Goal: Task Accomplishment & Management: Manage account settings

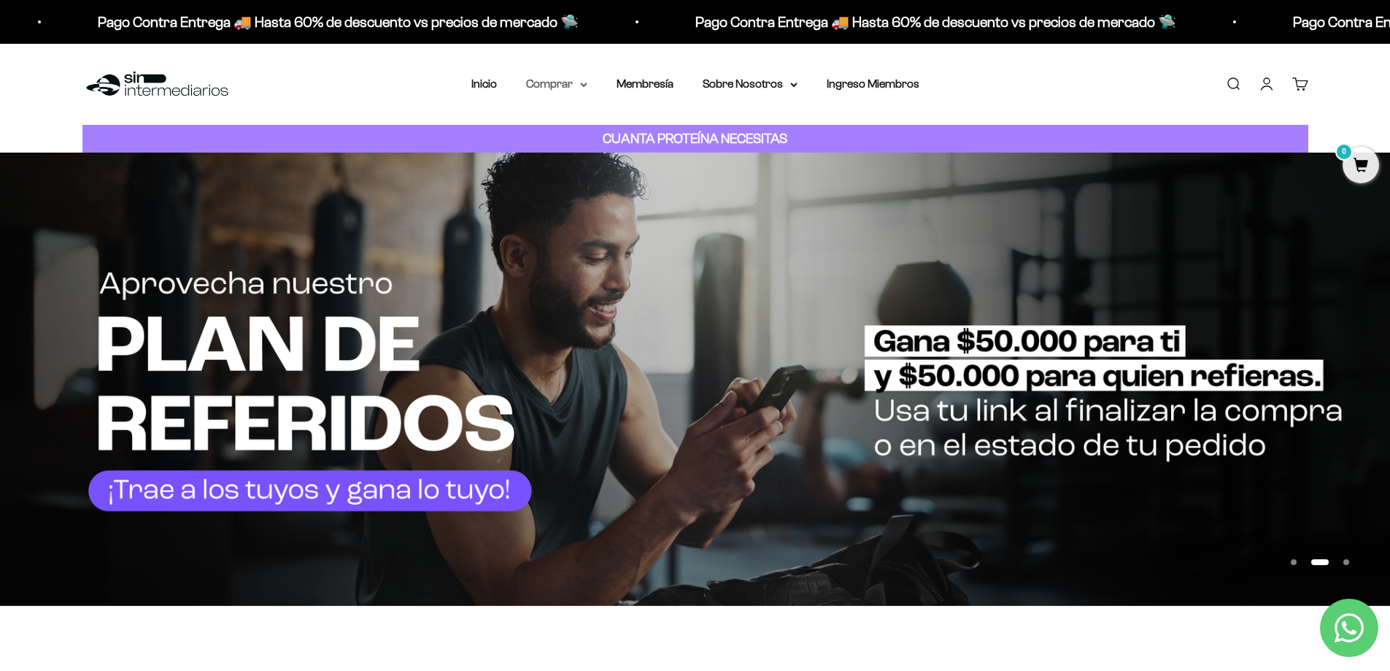
click at [545, 87] on summary "Comprar" at bounding box center [556, 83] width 61 height 19
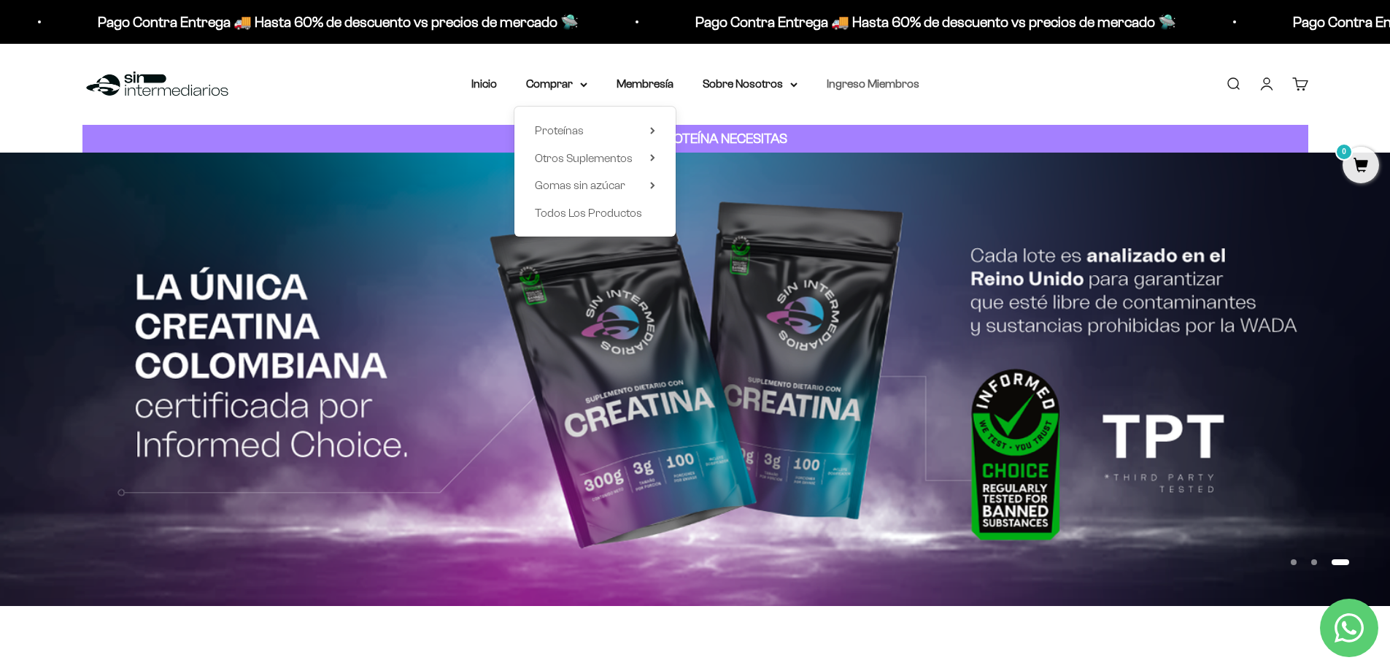
click at [894, 82] on link "Ingreso Miembros" at bounding box center [873, 83] width 93 height 12
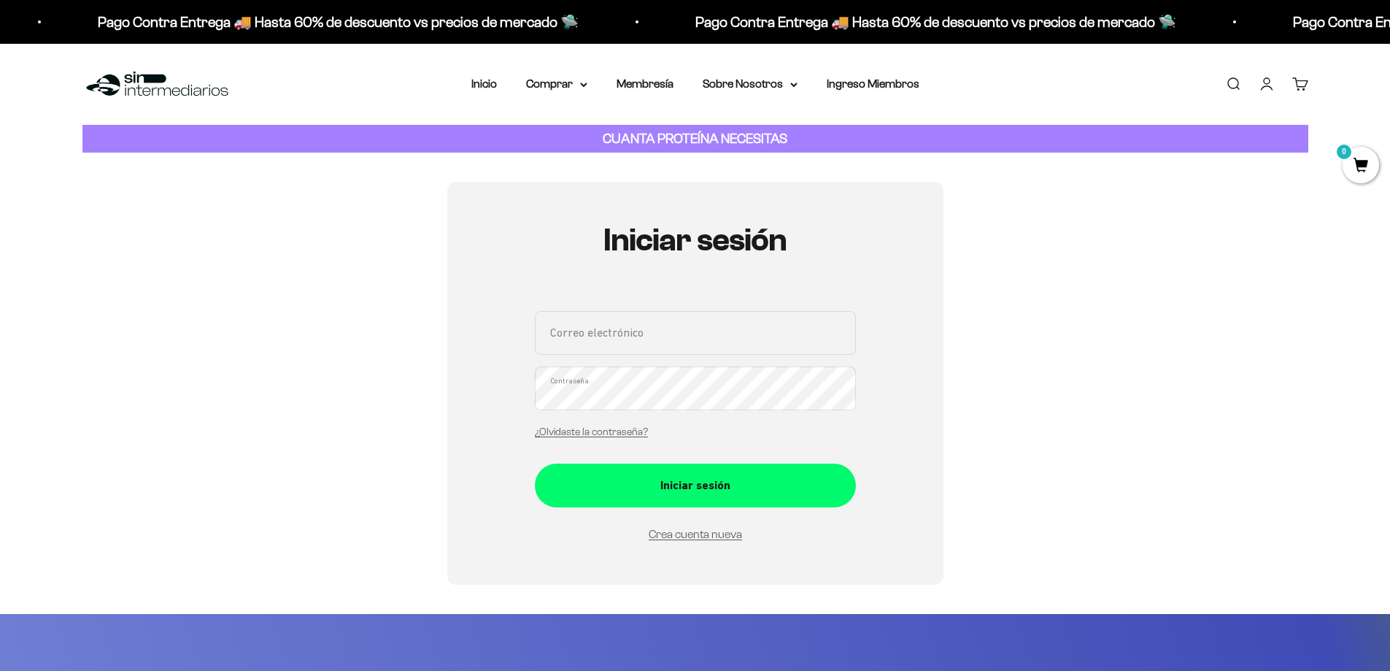
click at [647, 331] on input "Correo electrónico" at bounding box center [695, 333] width 321 height 44
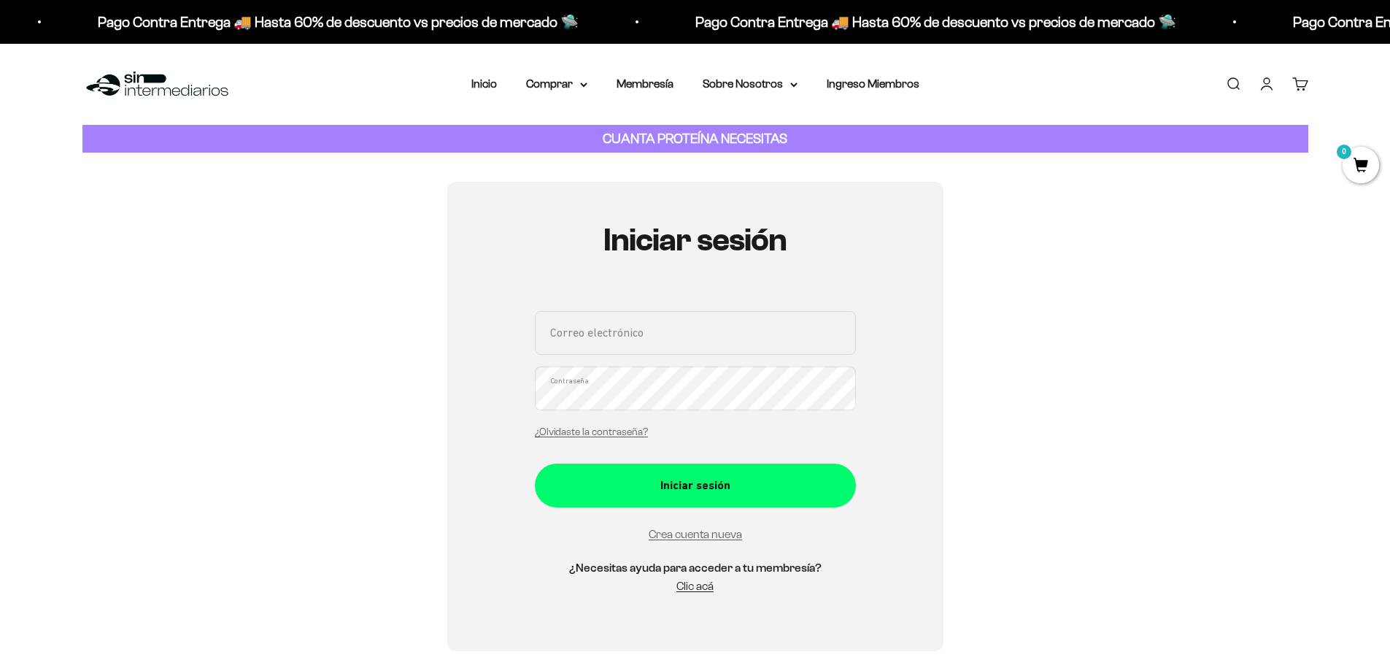
type input "[EMAIL_ADDRESS][DOMAIN_NAME]"
click at [766, 328] on input "[EMAIL_ADDRESS][DOMAIN_NAME]" at bounding box center [695, 333] width 321 height 44
click at [1025, 335] on div "Iniciar sesión brendacartagenap@gmail.com Correo electrónico Contraseña ¿Olvida…" at bounding box center [695, 416] width 1226 height 469
click at [329, 312] on div "Iniciar sesión brendacartagenap@gmail.com Correo electrónico Contraseña ¿Olvida…" at bounding box center [695, 416] width 1226 height 469
drag, startPoint x: 736, startPoint y: 343, endPoint x: 393, endPoint y: 285, distance: 348.7
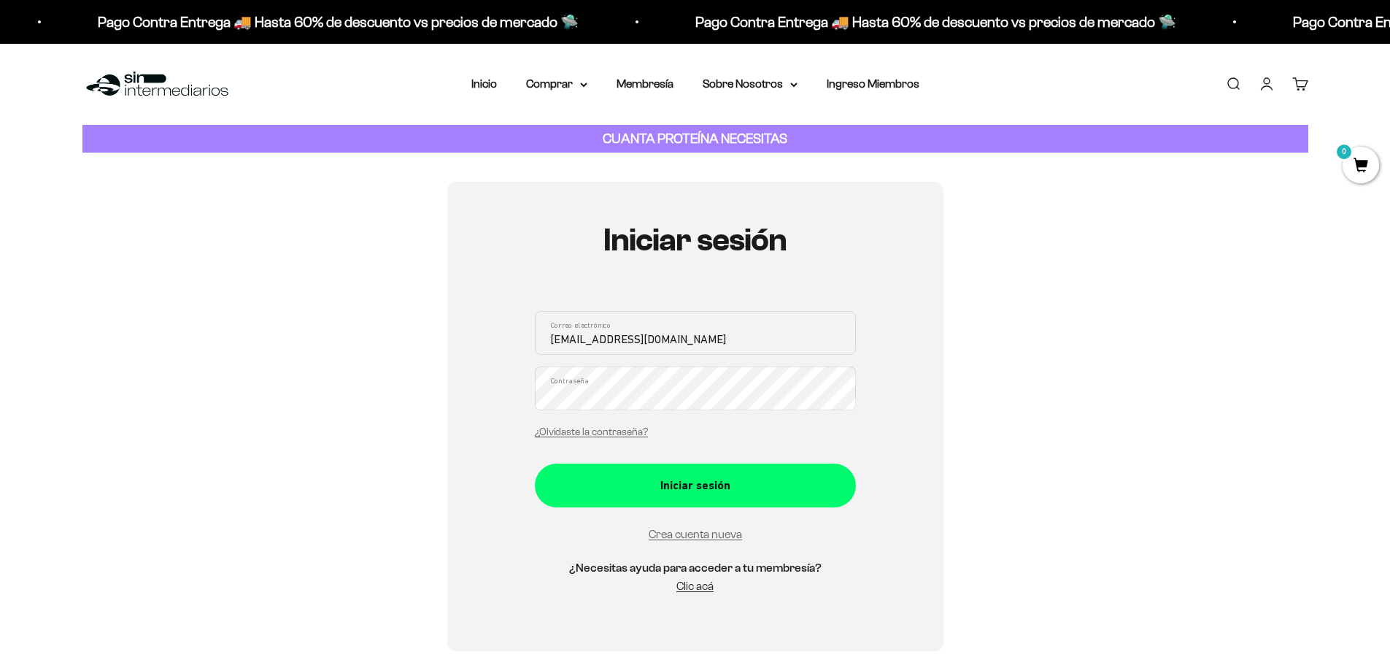
click at [426, 309] on div "Iniciar sesión brendacartagenap@gmail.com Correo electrónico Contraseña ¿Olvida…" at bounding box center [695, 416] width 1226 height 469
click at [1003, 329] on div "Iniciar sesión Correo electrónico Contraseña ¿Olvidaste la contraseña? Iniciar …" at bounding box center [695, 416] width 1226 height 469
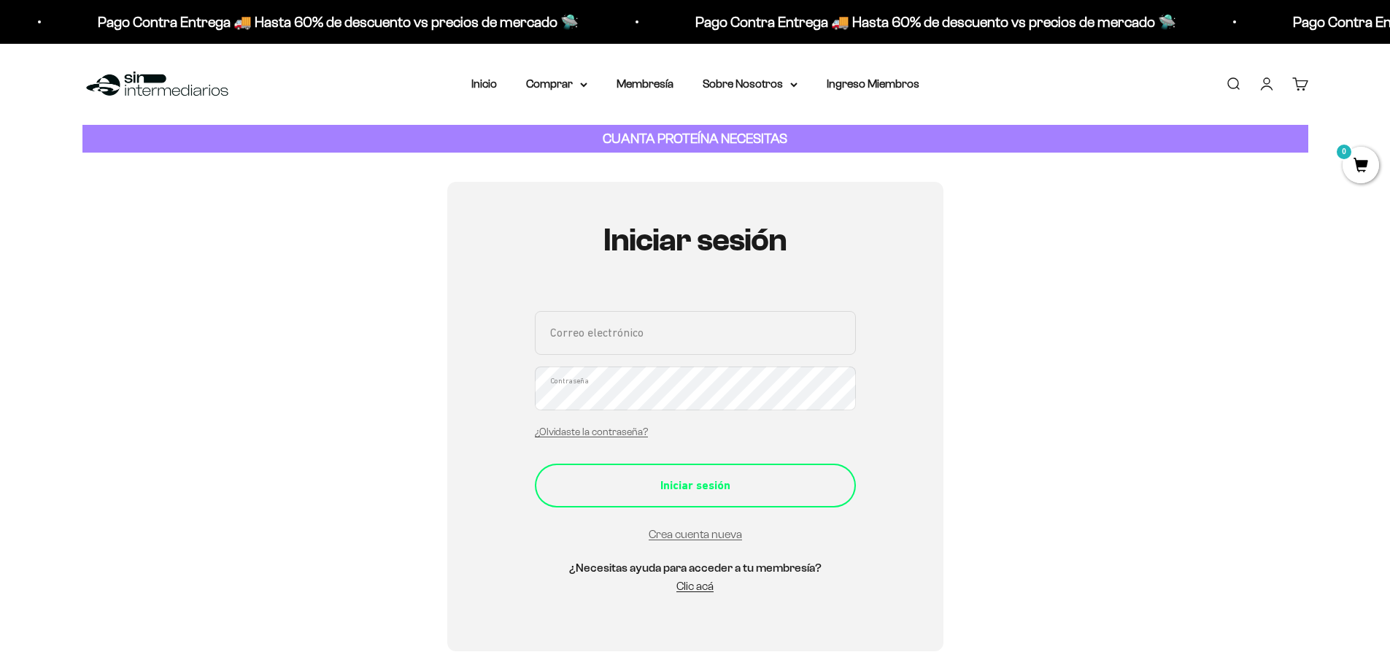
click at [706, 472] on button "Iniciar sesión" at bounding box center [695, 485] width 321 height 44
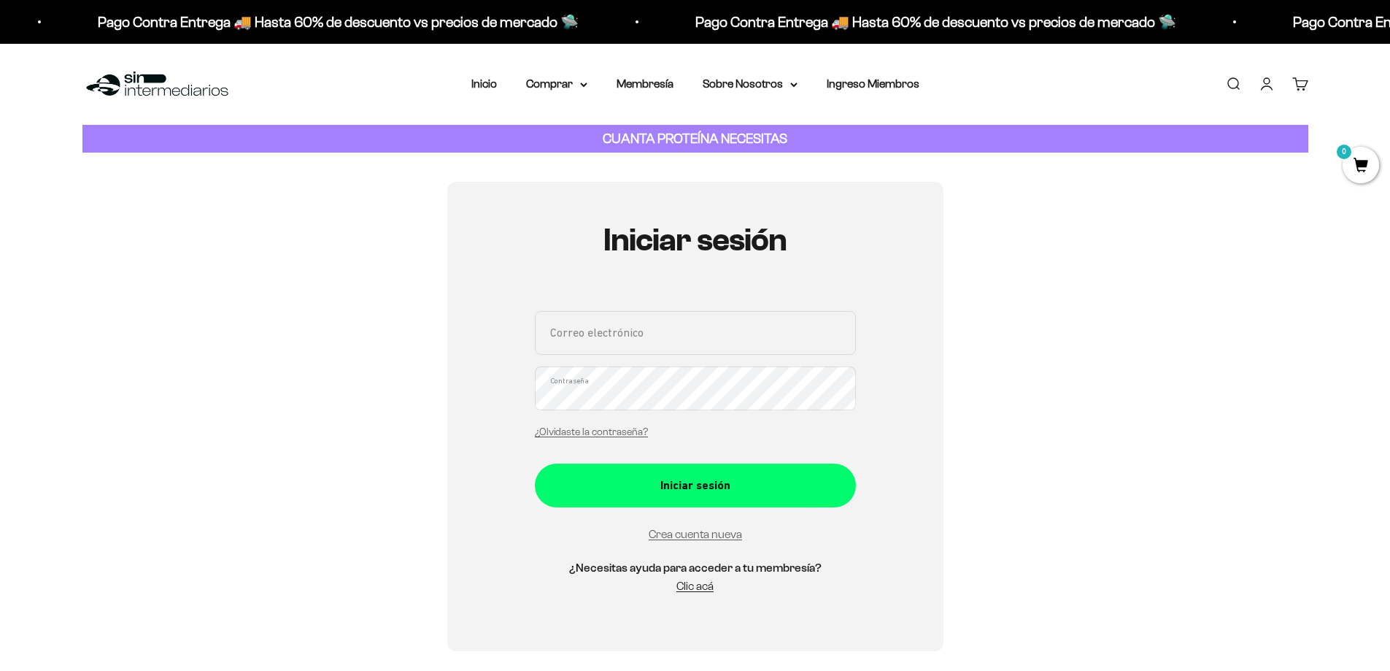
drag, startPoint x: 1020, startPoint y: 339, endPoint x: 867, endPoint y: 316, distance: 154.2
click at [1020, 341] on div "Iniciar sesión Correo electrónico Contraseña ¿Olvidaste la contraseña? Iniciar …" at bounding box center [695, 416] width 1226 height 469
click at [1263, 85] on link "Cuenta" at bounding box center [1267, 84] width 16 height 16
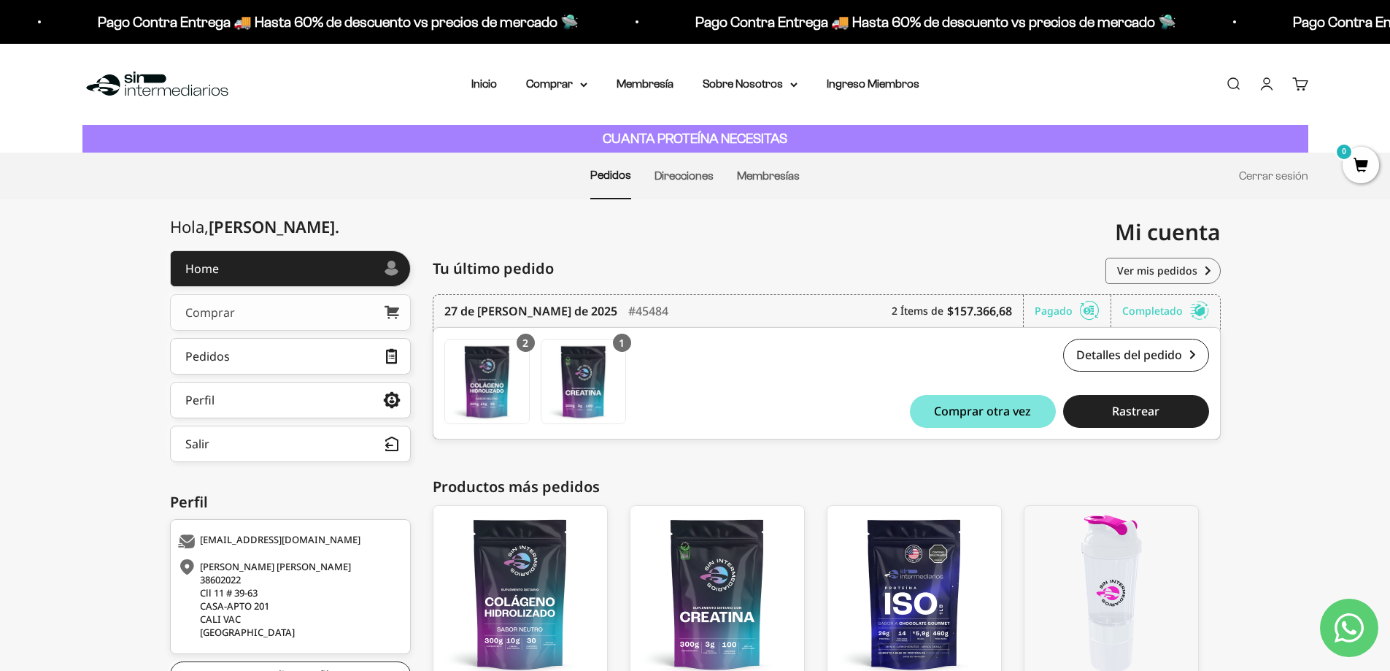
click at [220, 314] on div "Comprar" at bounding box center [210, 313] width 50 height 12
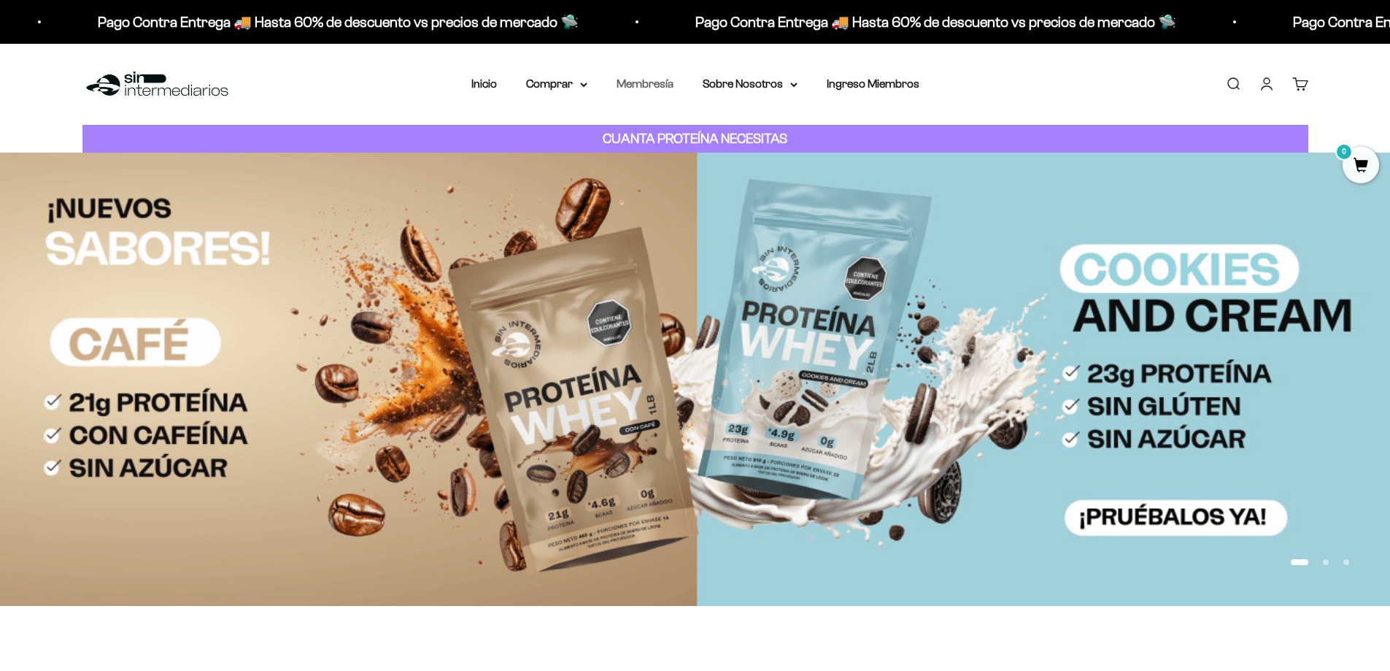
click at [660, 83] on link "Membresía" at bounding box center [645, 83] width 57 height 12
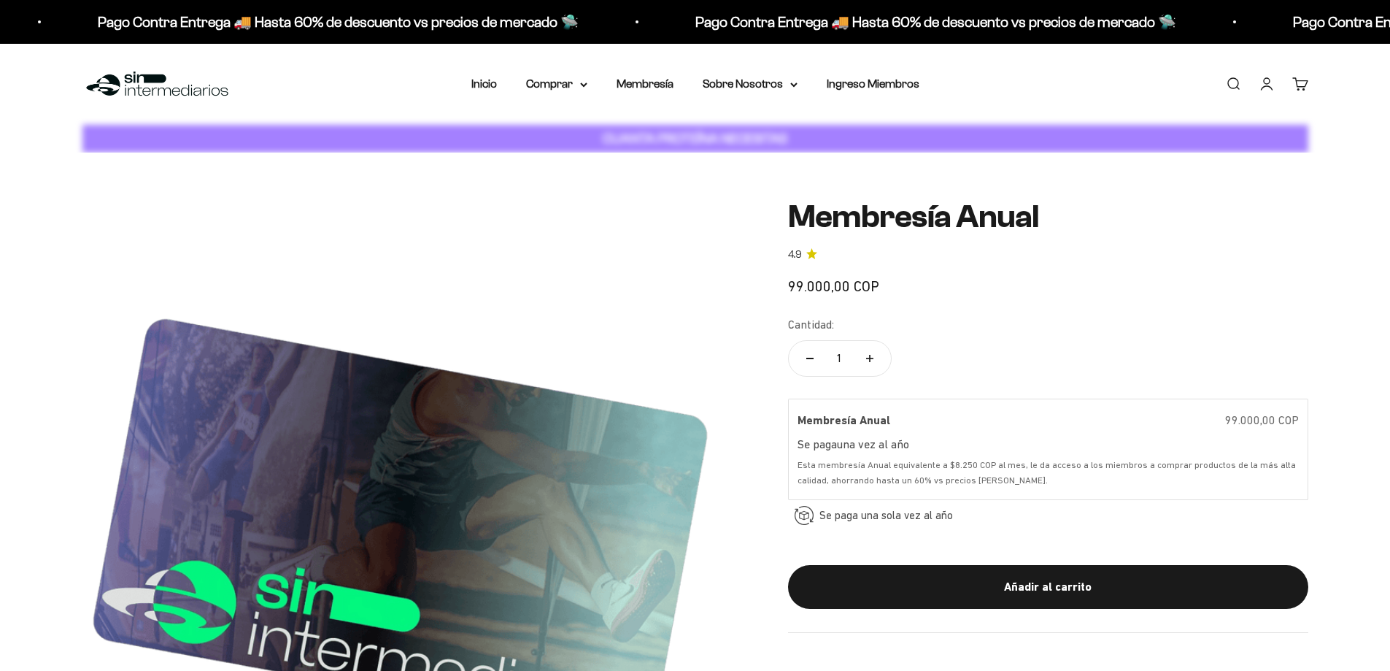
click at [1271, 85] on link "Cuenta" at bounding box center [1267, 84] width 16 height 16
